Goal: Information Seeking & Learning: Learn about a topic

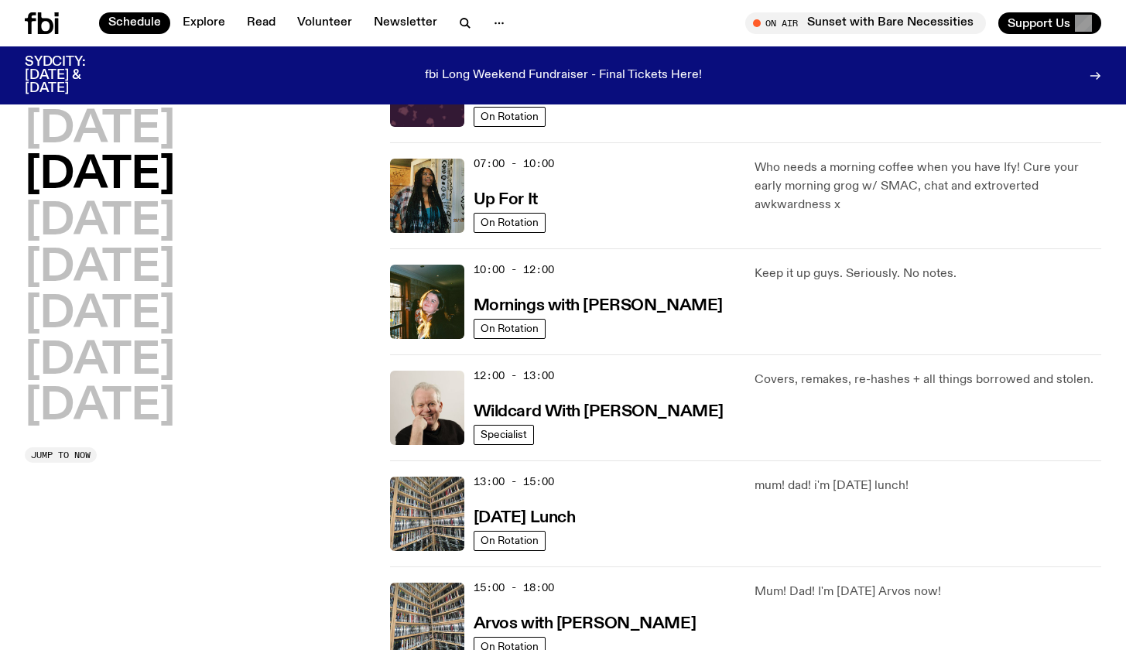
scroll to position [221, 0]
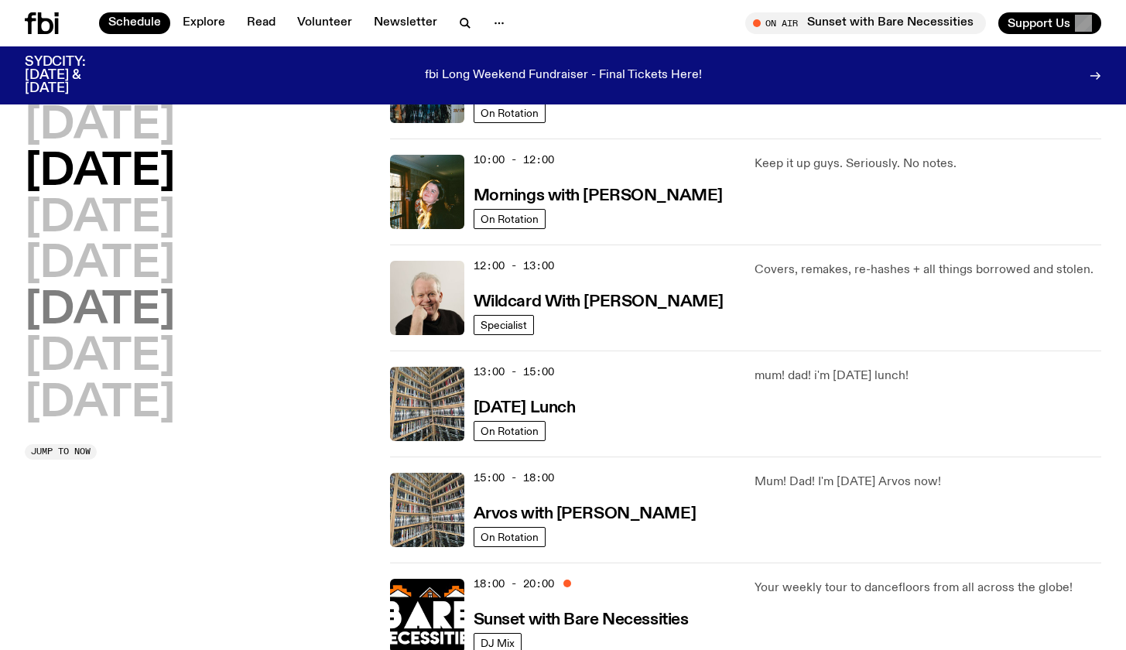
click at [106, 297] on h2 "[DATE]" at bounding box center [100, 311] width 150 height 43
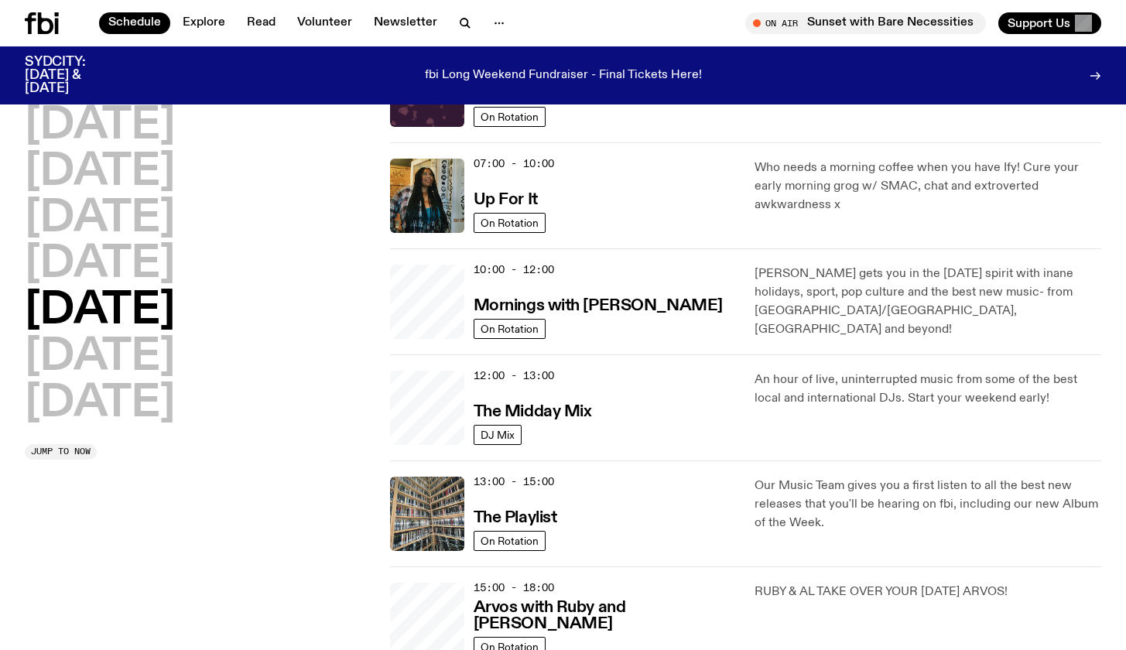
scroll to position [43, 0]
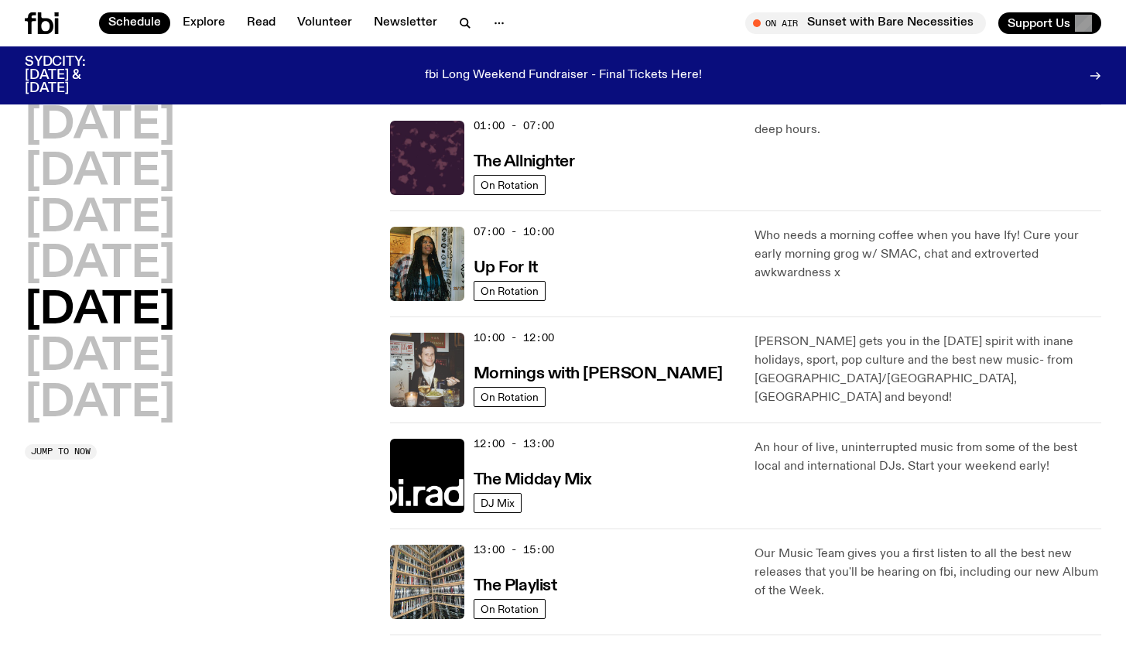
click at [419, 368] on img at bounding box center [427, 370] width 74 height 74
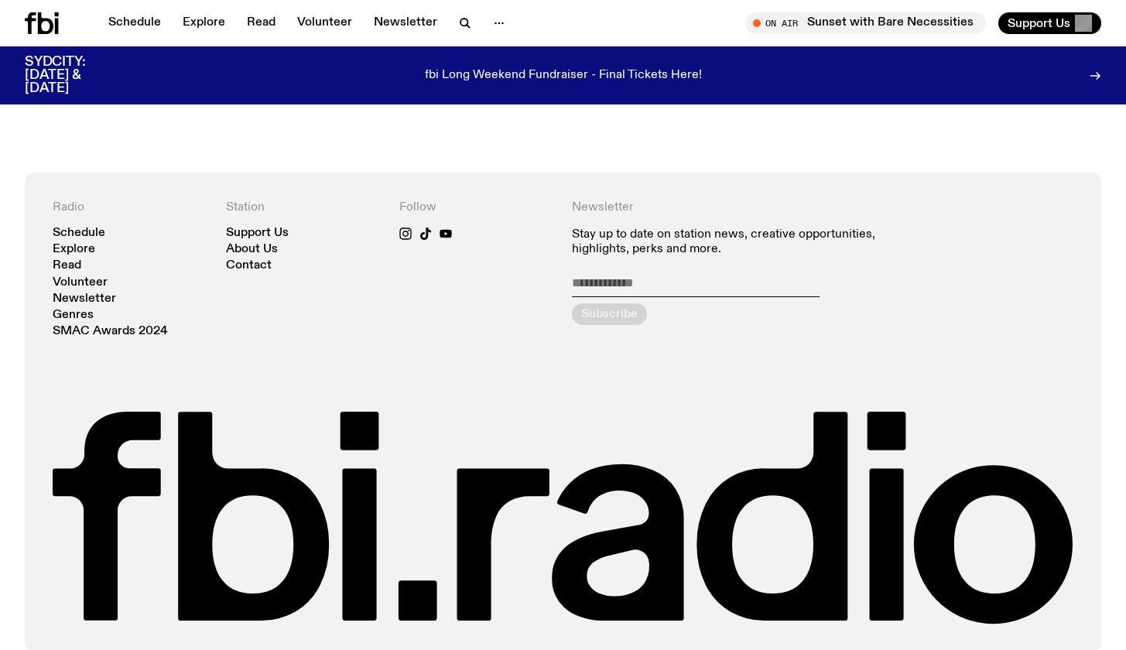
scroll to position [2948, 0]
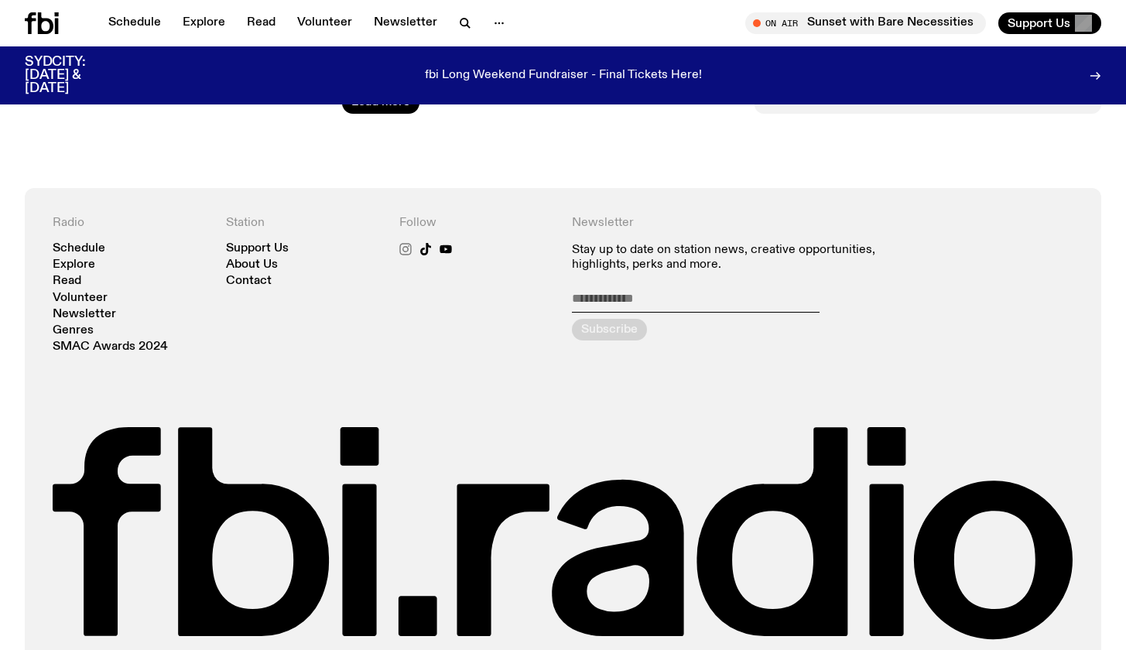
click at [403, 245] on icon at bounding box center [406, 248] width 7 height 7
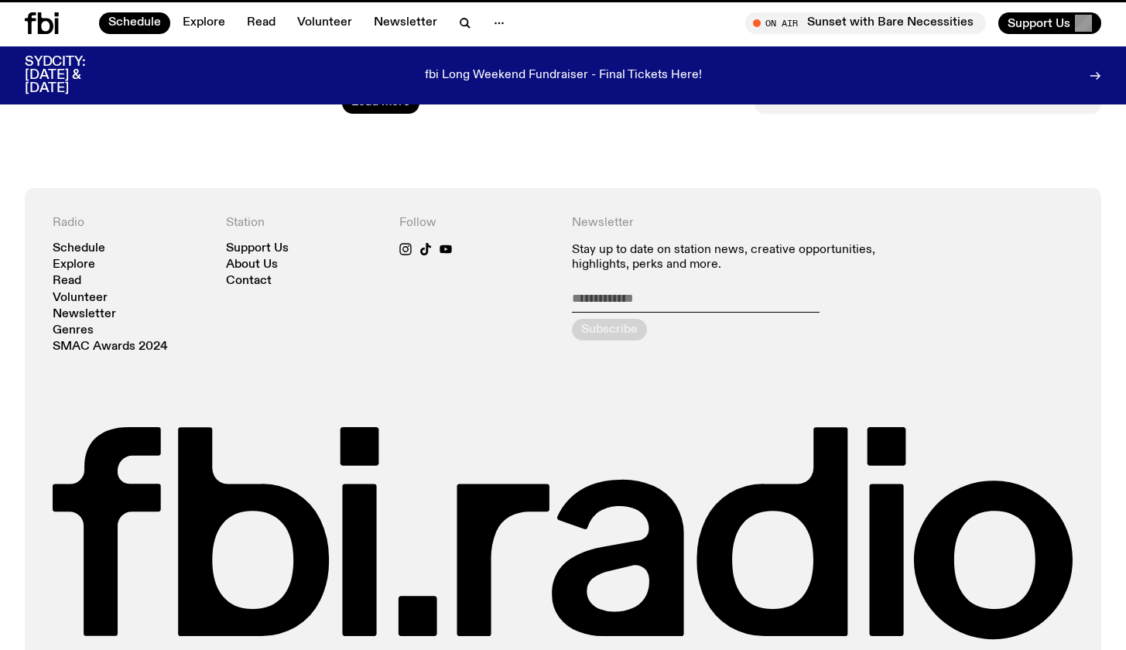
scroll to position [43, 0]
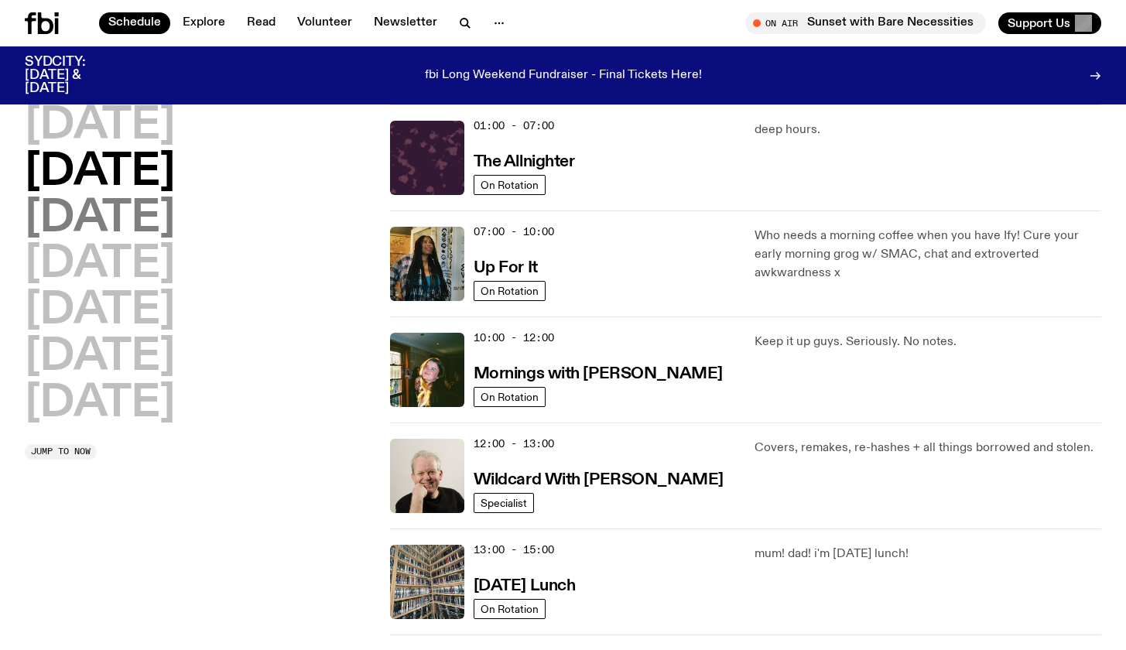
click at [125, 197] on h2 "[DATE]" at bounding box center [100, 218] width 150 height 43
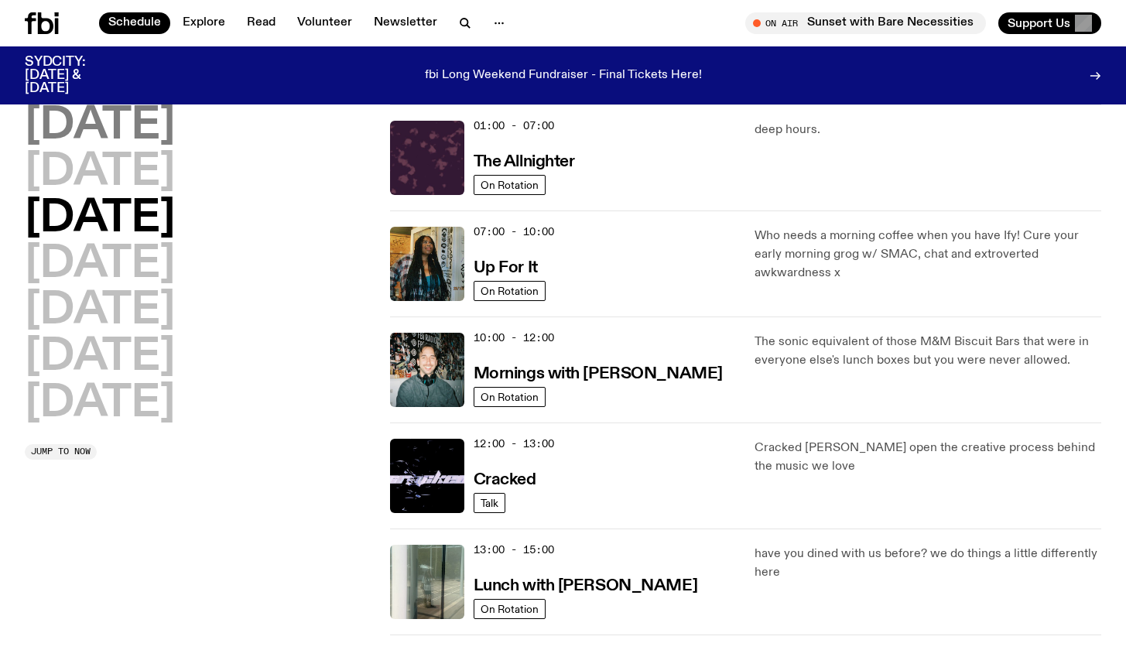
click at [57, 113] on h2 "[DATE]" at bounding box center [100, 126] width 150 height 43
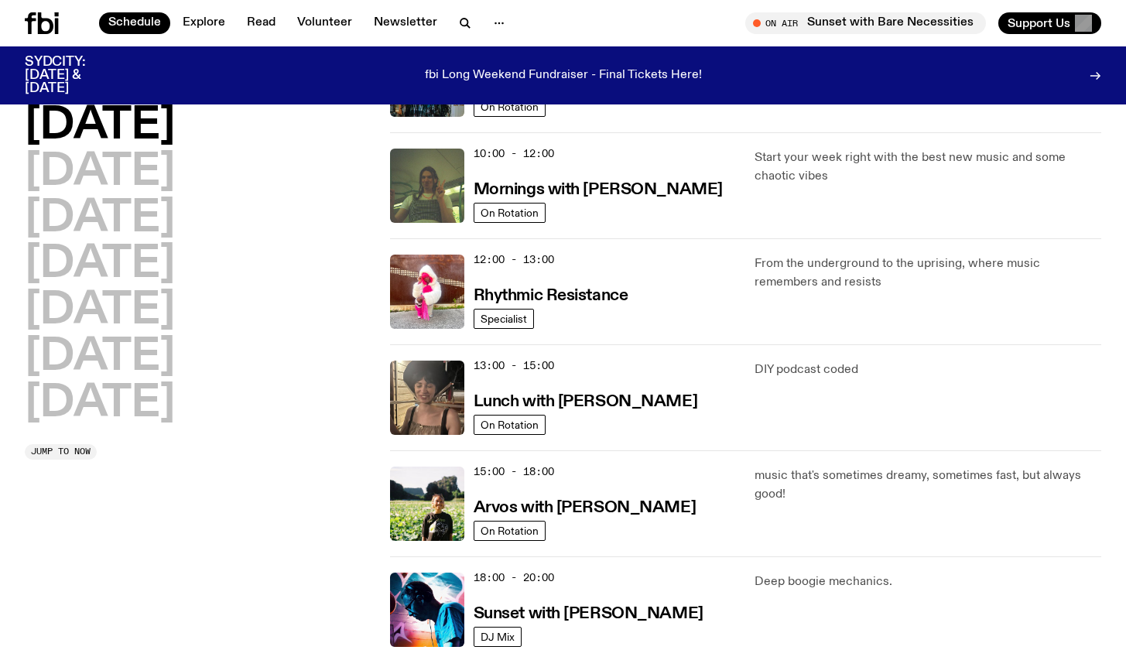
scroll to position [228, 0]
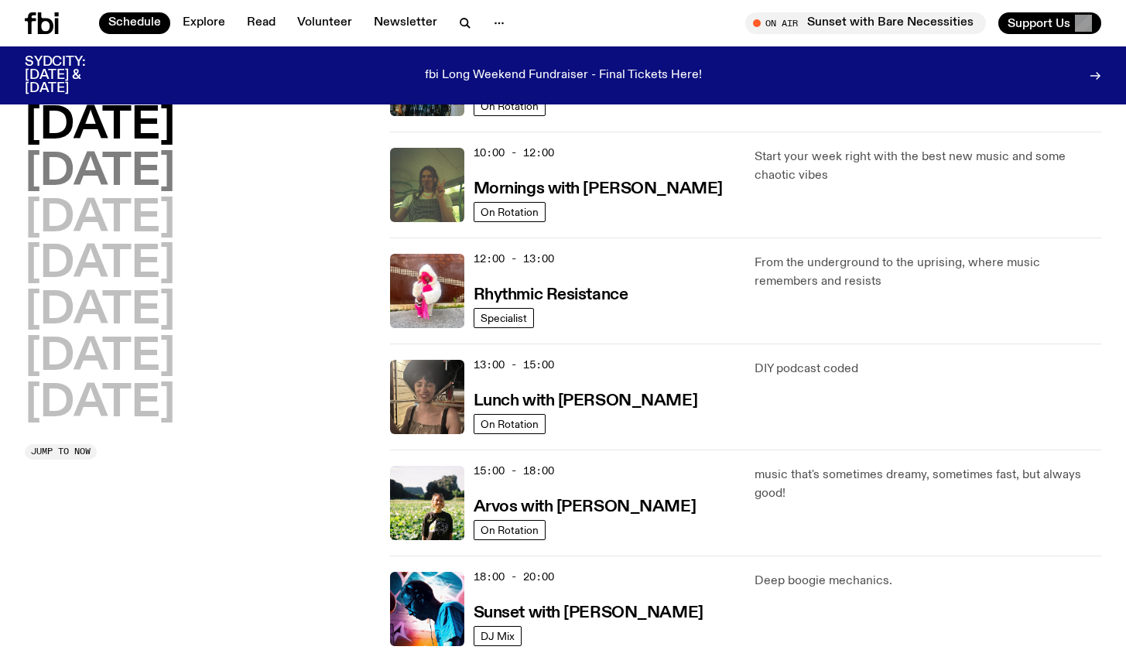
click at [135, 182] on h2 "[DATE]" at bounding box center [100, 172] width 150 height 43
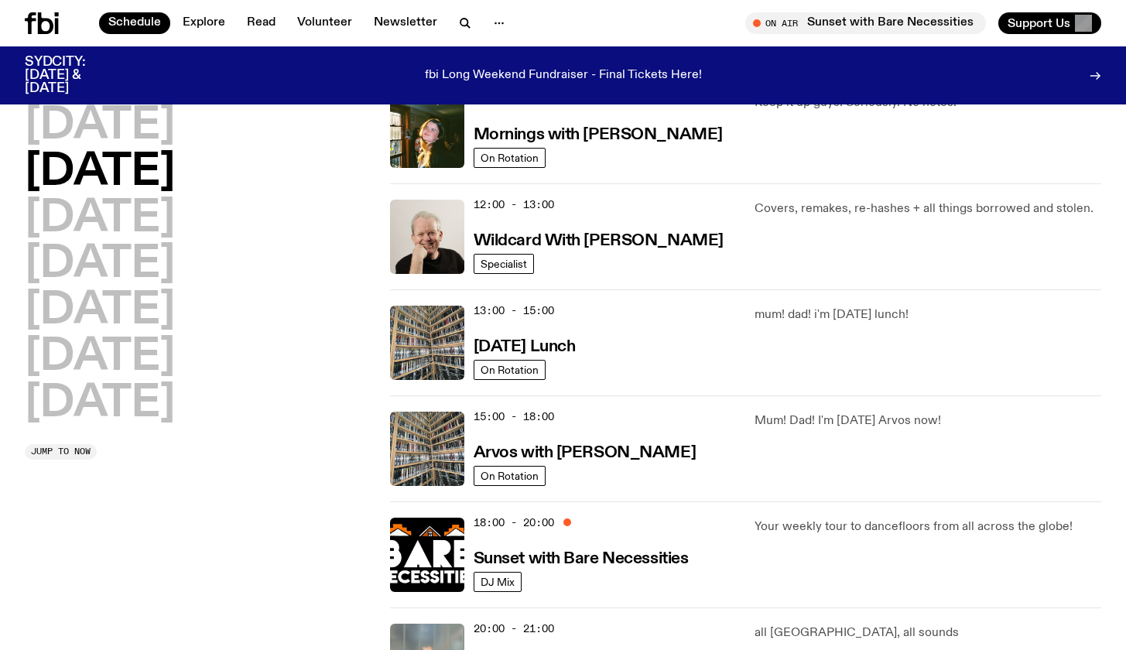
scroll to position [302, 0]
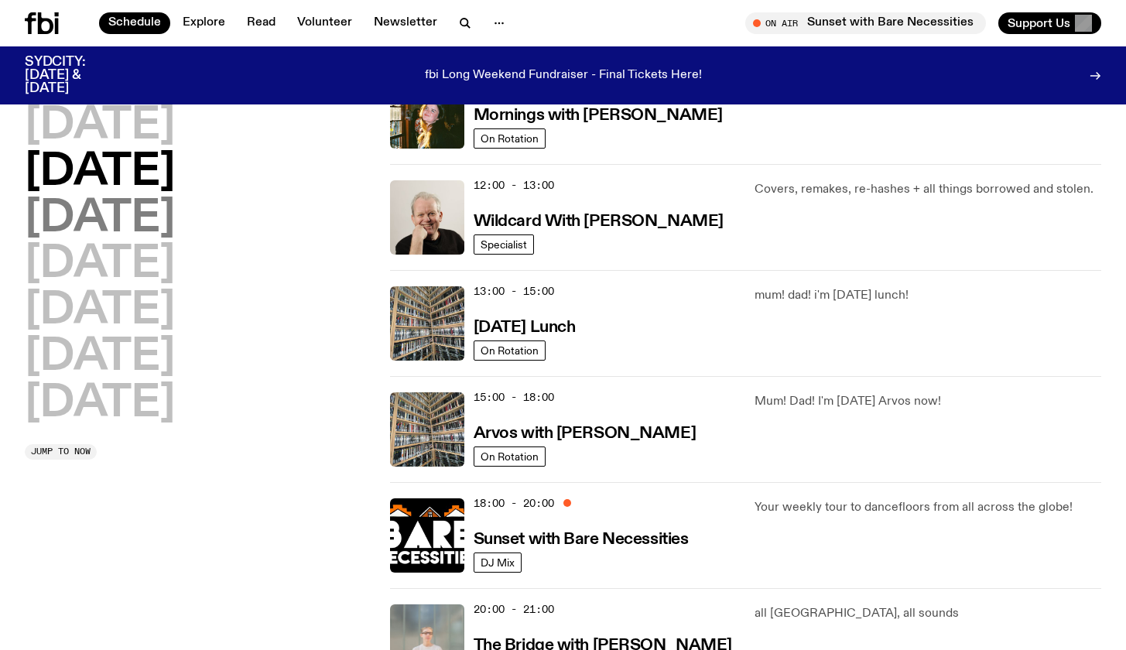
click at [175, 222] on h2 "[DATE]" at bounding box center [100, 218] width 150 height 43
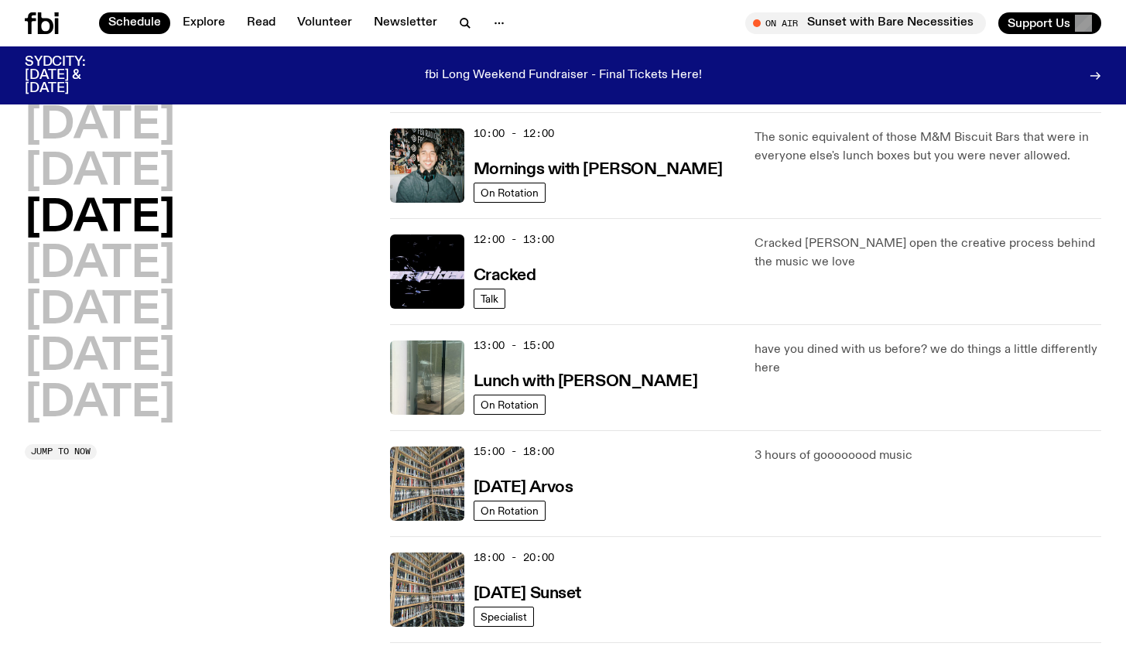
scroll to position [310, 0]
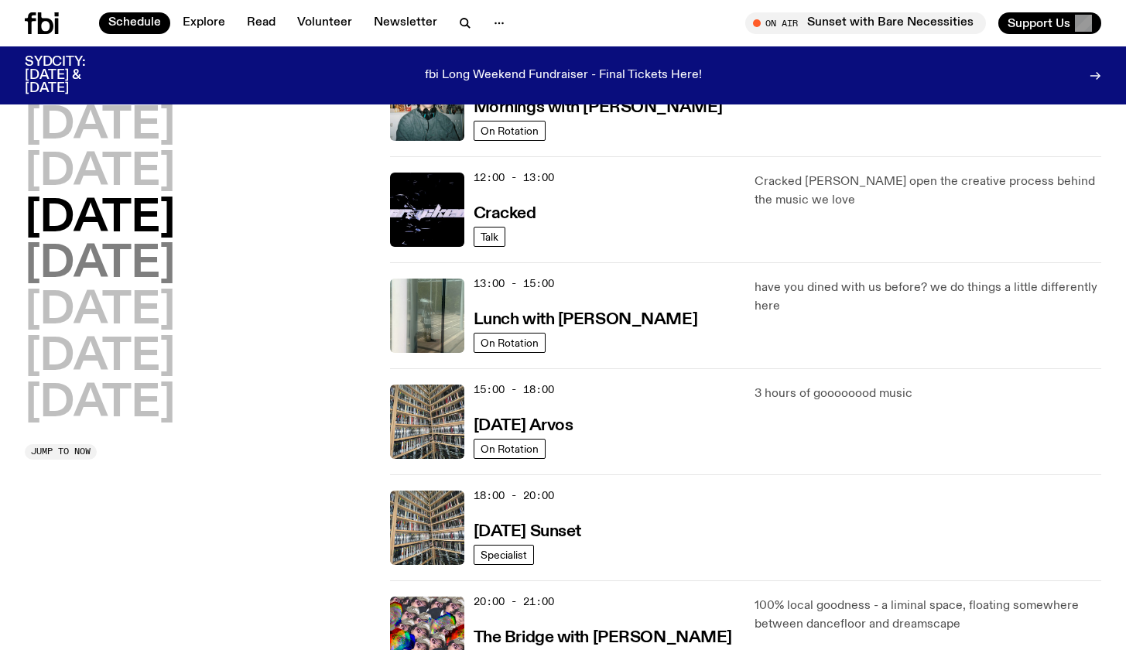
click at [175, 263] on h2 "[DATE]" at bounding box center [100, 264] width 150 height 43
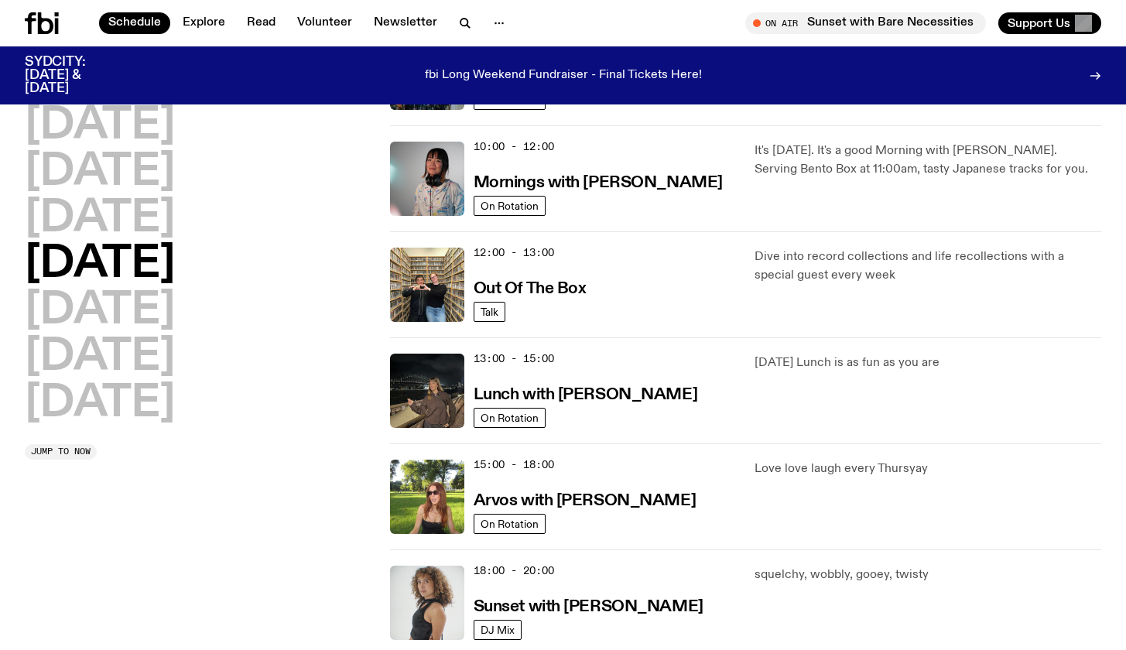
scroll to position [302, 0]
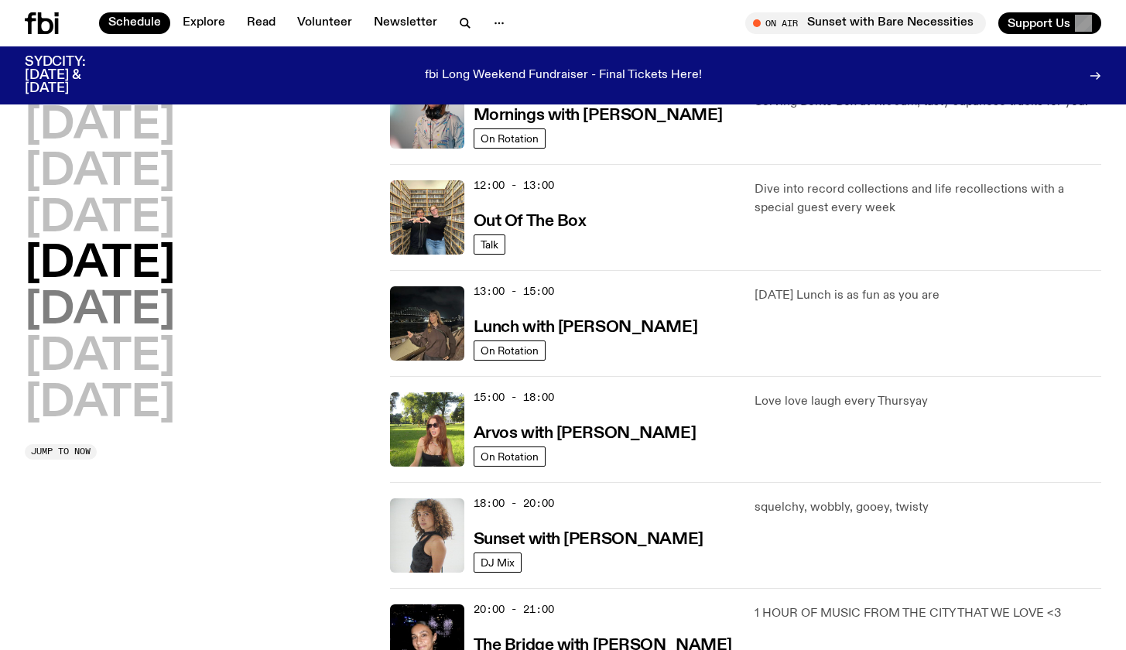
click at [133, 300] on h2 "[DATE]" at bounding box center [100, 311] width 150 height 43
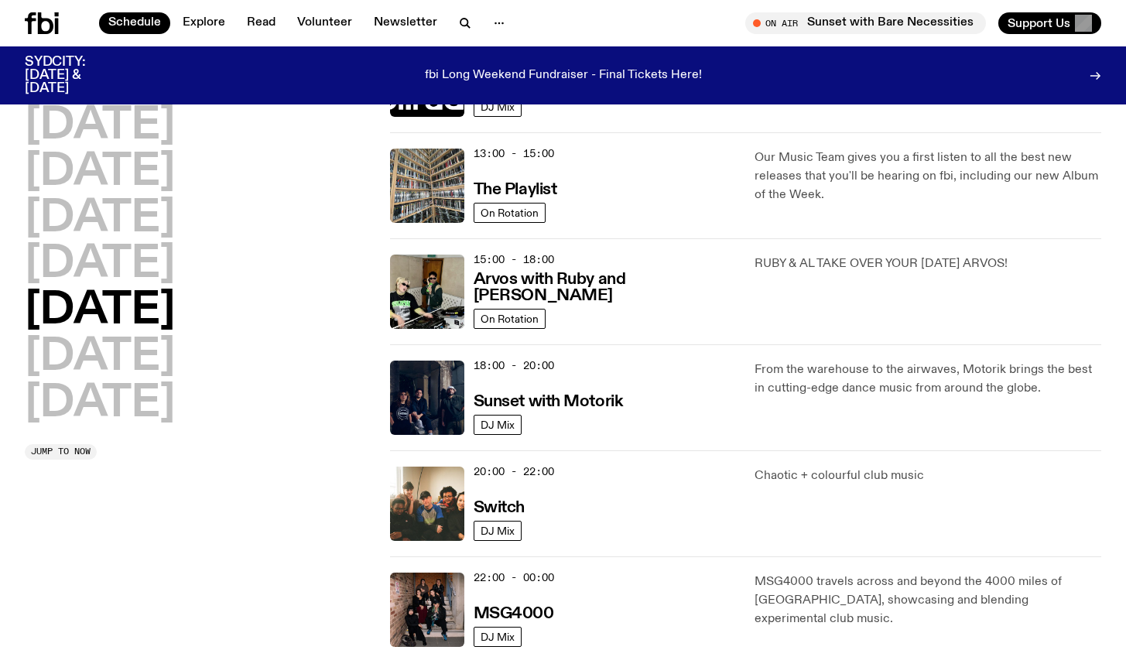
scroll to position [445, 0]
